Goal: Navigation & Orientation: Understand site structure

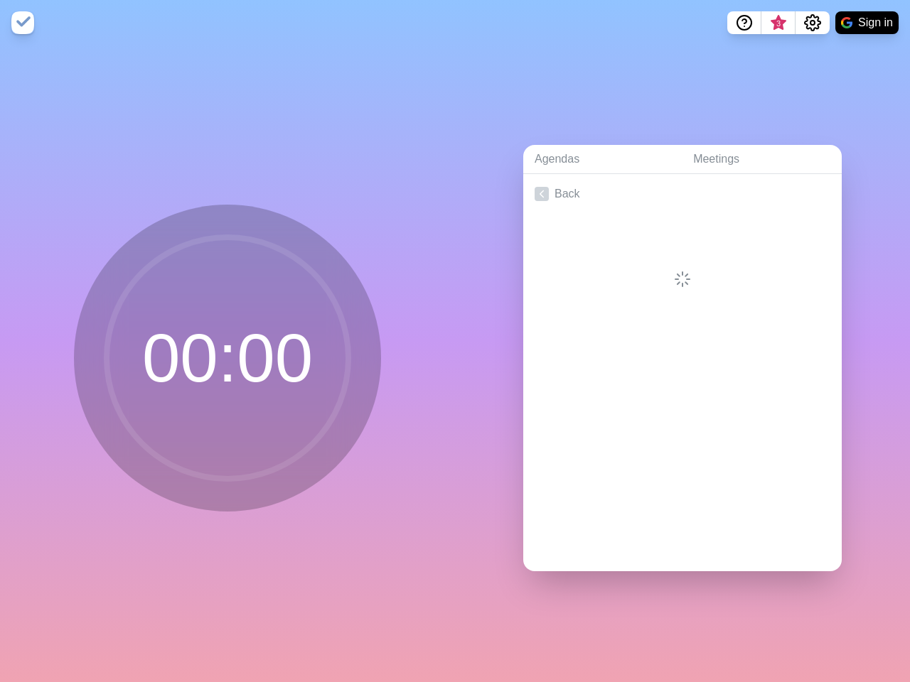
click at [455, 341] on div "Agendas Meetings Back" at bounding box center [682, 363] width 455 height 637
click at [743, 23] on icon "Help" at bounding box center [744, 21] width 4 height 4
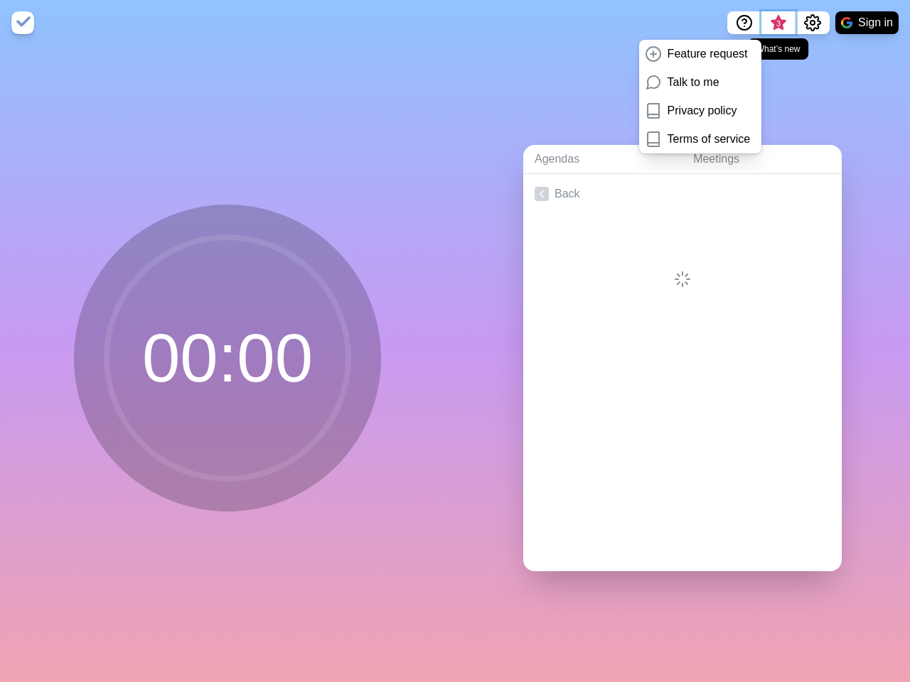
click at [777, 23] on span "3" at bounding box center [778, 23] width 11 height 11
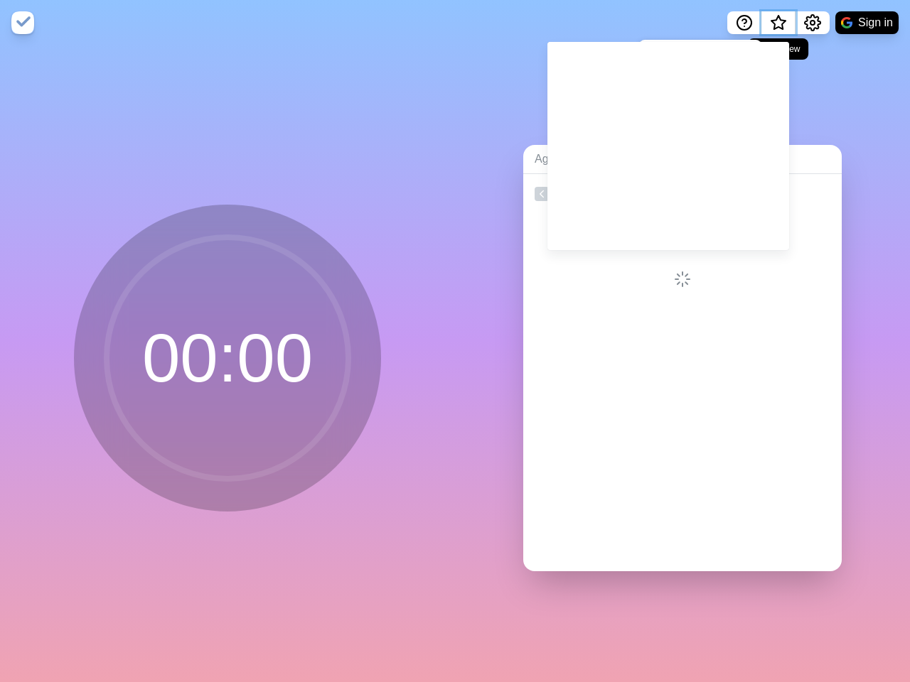
click at [777, 27] on span "What’s new" at bounding box center [778, 23] width 7 height 7
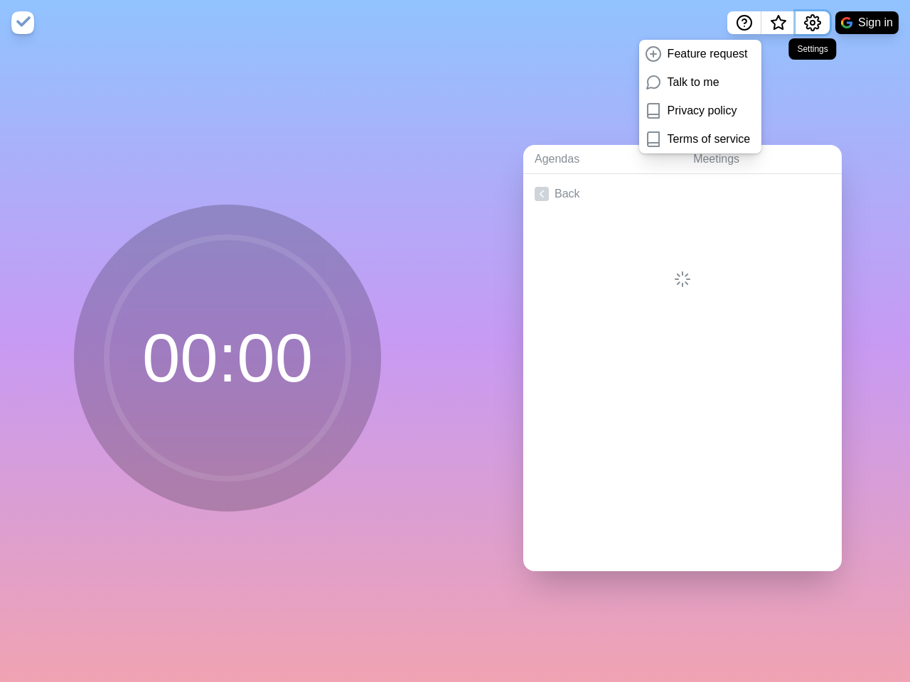
click at [812, 23] on icon "Settings" at bounding box center [812, 22] width 17 height 17
click at [866, 23] on button "Sign in" at bounding box center [866, 22] width 63 height 23
